Goal: Task Accomplishment & Management: Manage account settings

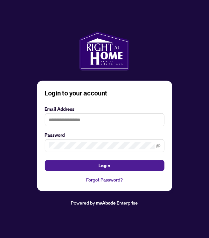
drag, startPoint x: 190, startPoint y: 206, endPoint x: 201, endPoint y: 206, distance: 11.0
click at [190, 206] on div "Login to your account Email Address Password Login Forgot Password? Powered by …" at bounding box center [104, 119] width 209 height 238
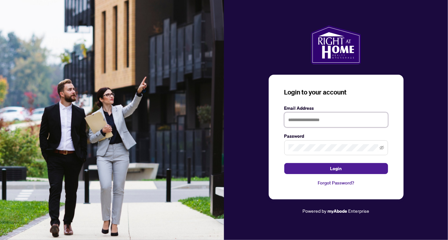
drag, startPoint x: 291, startPoint y: 121, endPoint x: 285, endPoint y: 121, distance: 5.5
click at [208, 121] on input "text" at bounding box center [337, 119] width 104 height 15
type input "**********"
click at [208, 143] on div "**********" at bounding box center [336, 119] width 224 height 189
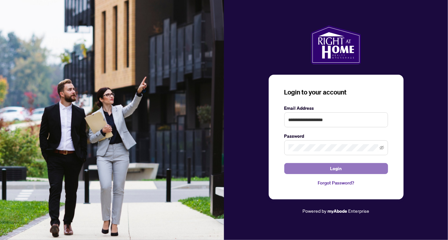
click at [208, 166] on button "Login" at bounding box center [337, 168] width 104 height 11
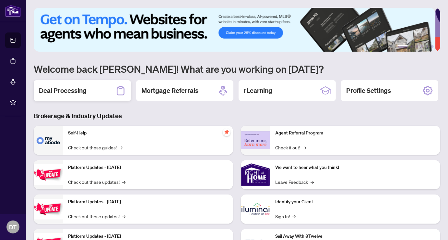
click at [70, 88] on h2 "Deal Processing" at bounding box center [63, 90] width 48 height 9
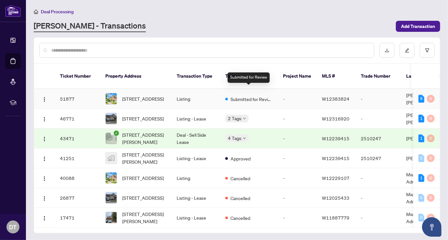
click at [208, 95] on span "Submitted for Review" at bounding box center [252, 98] width 42 height 7
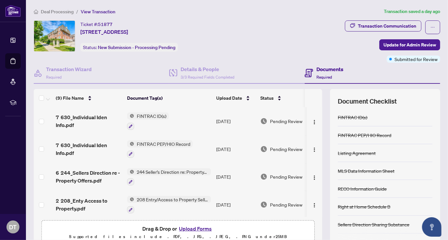
click at [208, 135] on div "FINTRAC PEP/HIO Record" at bounding box center [365, 134] width 54 height 7
click at [208, 134] on div "FINTRAC PEP/HIO Record" at bounding box center [365, 134] width 54 height 7
click at [129, 152] on icon "button" at bounding box center [131, 154] width 4 height 4
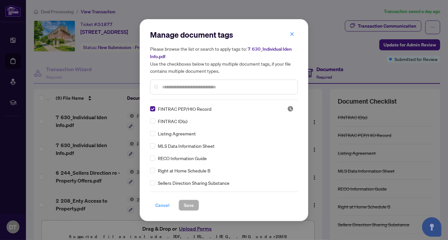
click at [160, 203] on span "Cancel" at bounding box center [162, 205] width 14 height 10
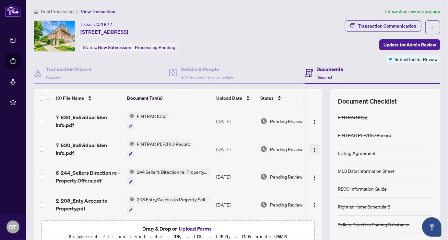
click at [208, 147] on img "button" at bounding box center [314, 149] width 5 height 5
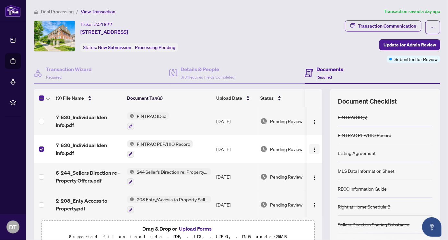
click at [208, 147] on img "button" at bounding box center [314, 149] width 5 height 5
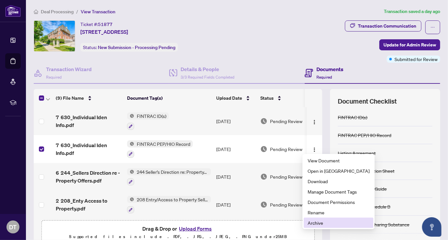
click at [208, 222] on span "Archive" at bounding box center [339, 222] width 62 height 7
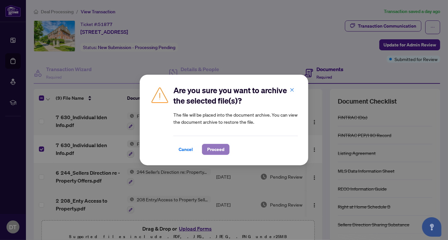
click at [208, 147] on span "Proceed" at bounding box center [215, 149] width 17 height 10
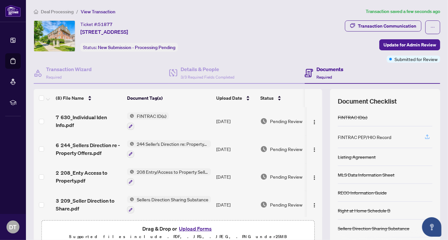
click at [208, 134] on icon "button" at bounding box center [428, 137] width 6 height 6
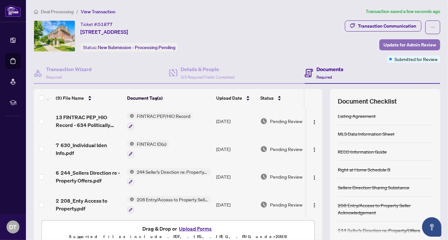
click at [208, 42] on span "Update for Admin Review" at bounding box center [410, 45] width 53 height 10
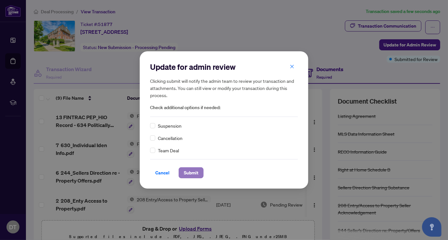
click at [187, 170] on span "Submit" at bounding box center [191, 172] width 15 height 10
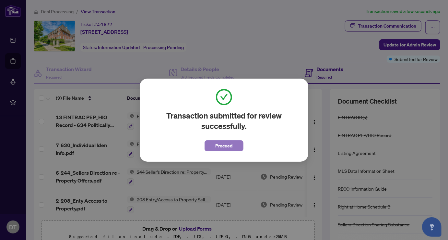
click at [208, 143] on span "Proceed" at bounding box center [224, 145] width 17 height 10
click at [208, 142] on td "[DATE]" at bounding box center [236, 149] width 44 height 28
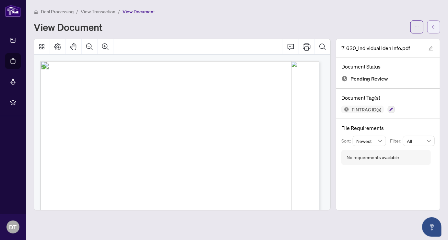
click at [208, 24] on span "button" at bounding box center [434, 27] width 5 height 10
